Goal: Answer question/provide support

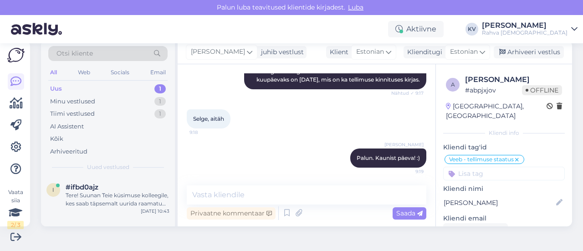
scroll to position [7, 0]
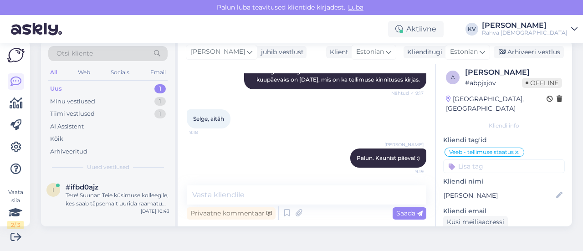
click at [107, 191] on div "Tere! Suunan Teie küsimuse kolleegile, kes saab täpsemalt uurida raamatu "Engli…" at bounding box center [118, 199] width 104 height 16
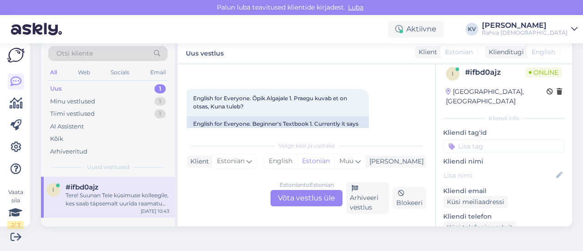
scroll to position [46, 0]
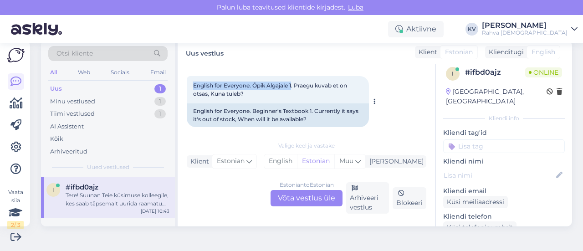
drag, startPoint x: 293, startPoint y: 84, endPoint x: 194, endPoint y: 85, distance: 99.3
click at [194, 85] on span "English for Everyone. Õpik Algajale 1. Praegu kuvab et on otsas, Kuna tuleb?" at bounding box center [270, 89] width 155 height 15
copy span "English for Everyone. Õpik Algajale 1"
click at [326, 194] on div "Estonian to Estonian Võta vestlus üle" at bounding box center [307, 198] width 72 height 16
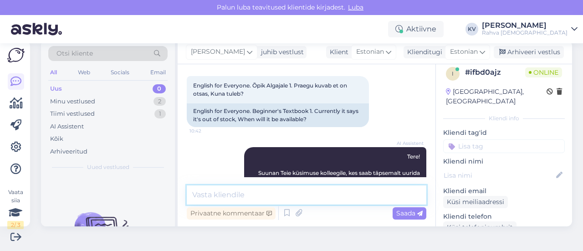
click at [236, 189] on textarea at bounding box center [307, 194] width 240 height 19
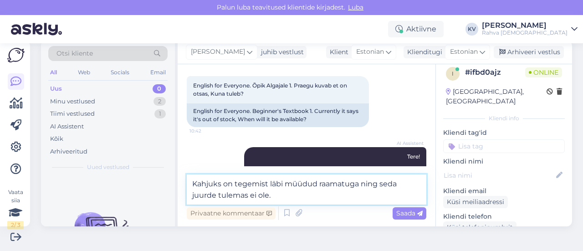
type textarea "Kahjuks on tegemist läbi müüdud raamatuga ning seda juurde tulemas ei ole."
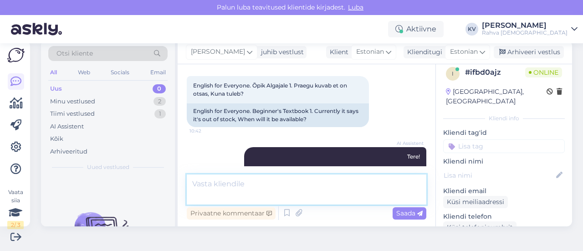
scroll to position [141, 0]
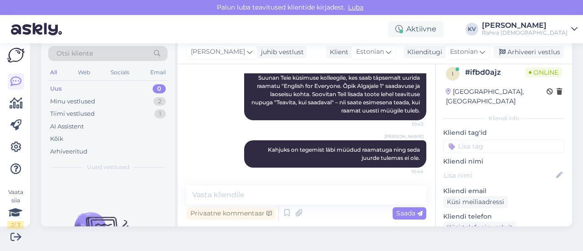
click at [485, 139] on input at bounding box center [504, 146] width 122 height 14
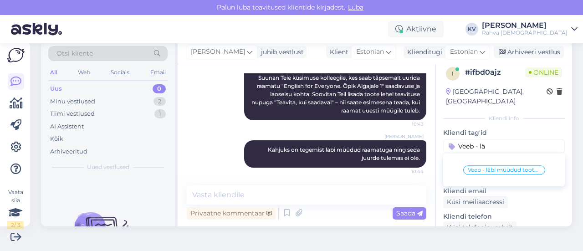
type input "Veeb - lä"
click at [490, 167] on span "Veeb - läbi müüdud toote saadavus" at bounding box center [504, 169] width 73 height 5
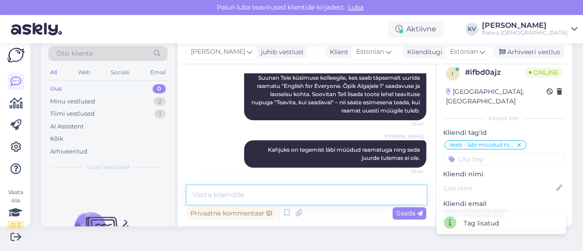
click at [213, 189] on textarea at bounding box center [307, 194] width 240 height 19
click at [98, 101] on div "Minu vestlused 2" at bounding box center [107, 101] width 119 height 13
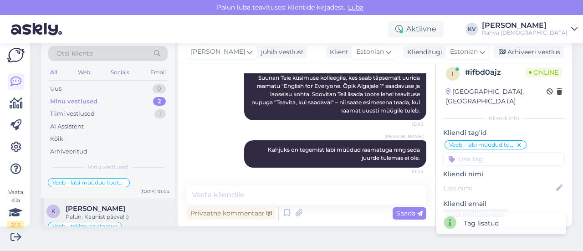
scroll to position [45, 0]
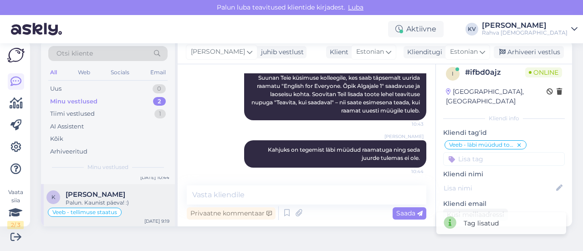
click at [107, 194] on span "[PERSON_NAME]" at bounding box center [96, 194] width 60 height 8
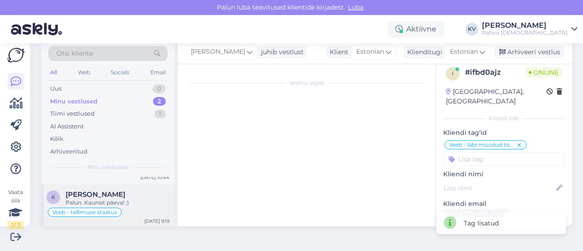
scroll to position [244, 0]
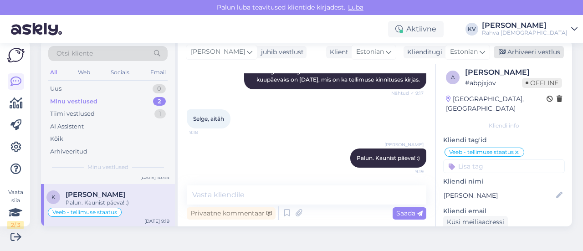
click at [510, 51] on div "Arhiveeri vestlus" at bounding box center [529, 52] width 70 height 12
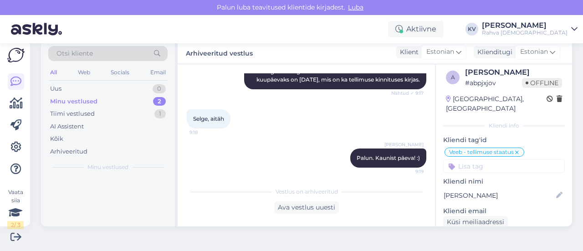
scroll to position [0, 0]
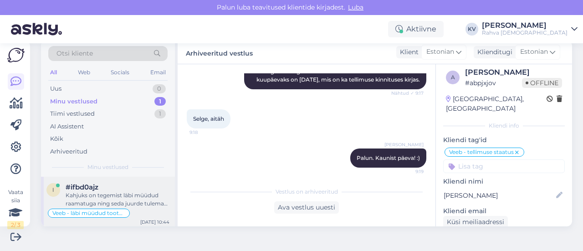
click at [146, 191] on div "Kahjuks on tegemist läbi müüdud raamatuga ning seda juurde tulemas ei ole." at bounding box center [118, 199] width 104 height 16
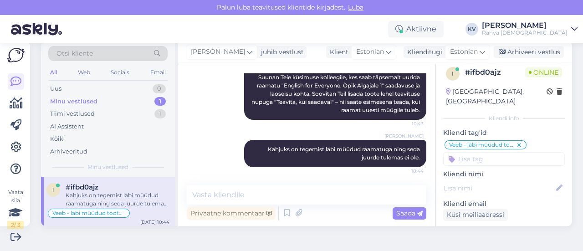
scroll to position [141, 0]
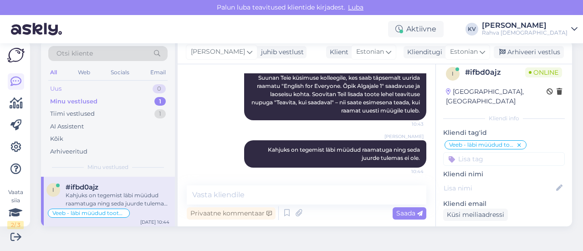
click at [89, 84] on div "Uus 0" at bounding box center [107, 88] width 119 height 13
